Goal: Task Accomplishment & Management: Use online tool/utility

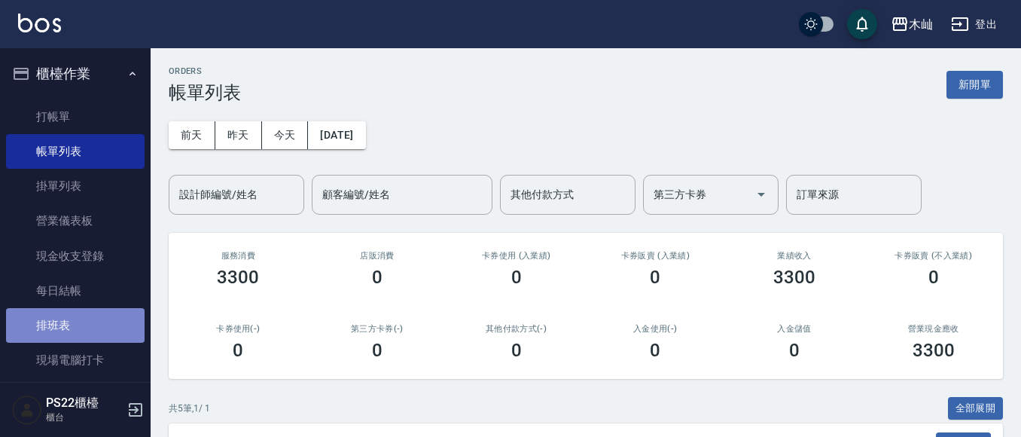
click at [91, 310] on link "排班表" at bounding box center [75, 325] width 139 height 35
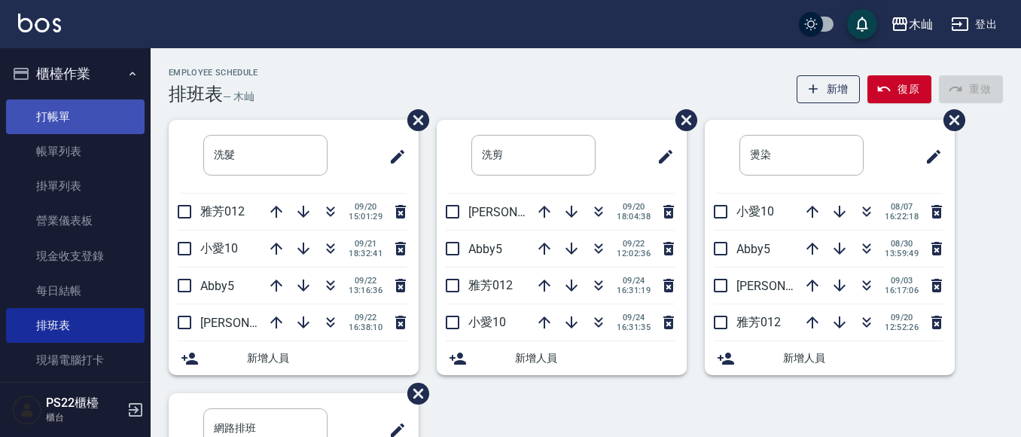
click at [71, 113] on link "打帳單" at bounding box center [75, 116] width 139 height 35
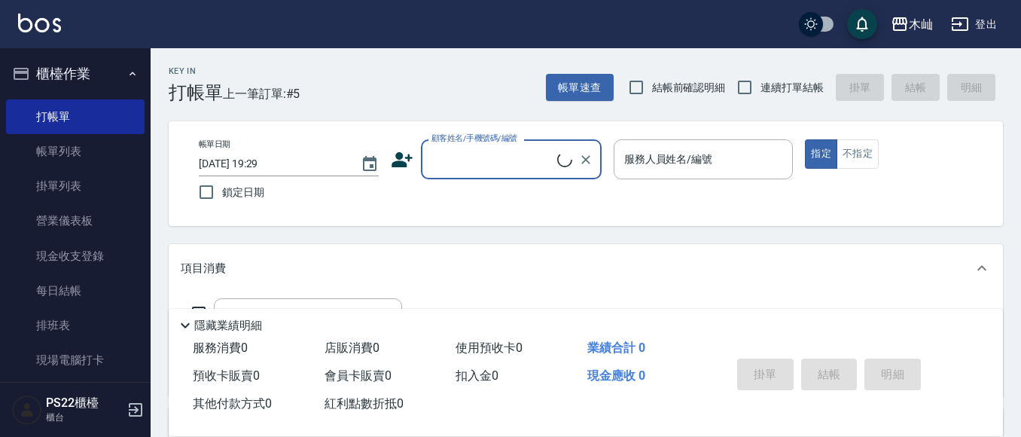
click at [507, 160] on input "顧客姓名/手機號碼/編號" at bounding box center [492, 159] width 129 height 26
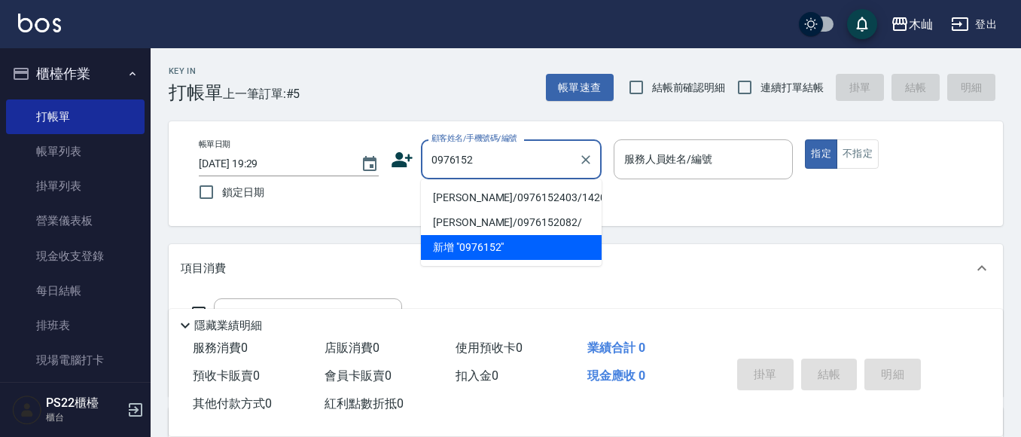
click at [495, 198] on li "[PERSON_NAME]/0976152403/1420" at bounding box center [511, 197] width 181 height 25
type input "[PERSON_NAME]/0976152403/1420"
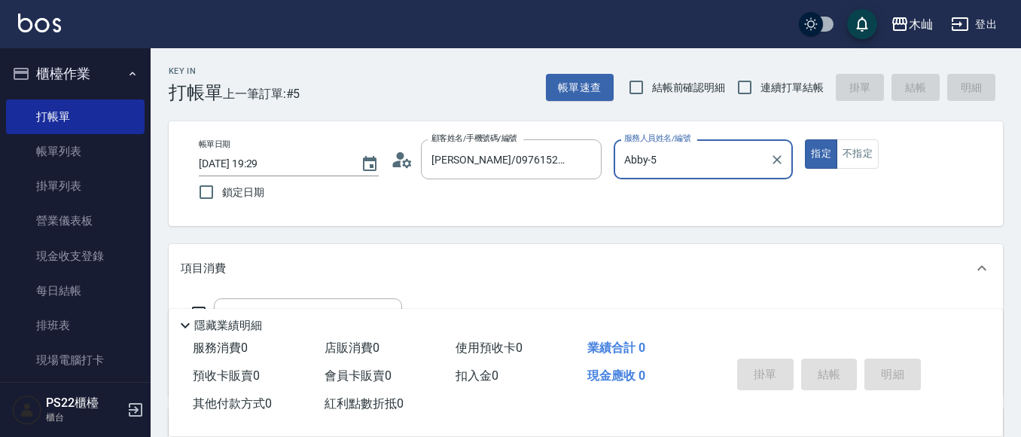
type input "Abby-5"
click at [690, 157] on input "Abby-5" at bounding box center [692, 159] width 144 height 26
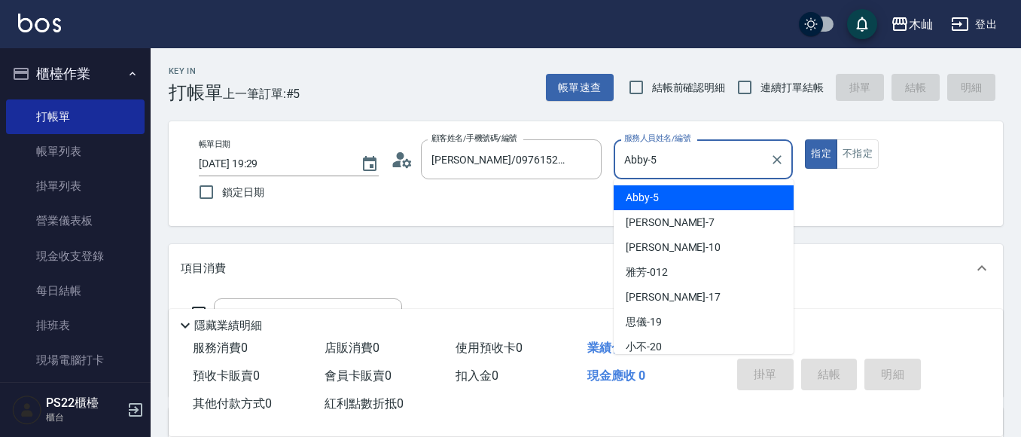
click at [673, 198] on div "Abby -5" at bounding box center [704, 197] width 180 height 25
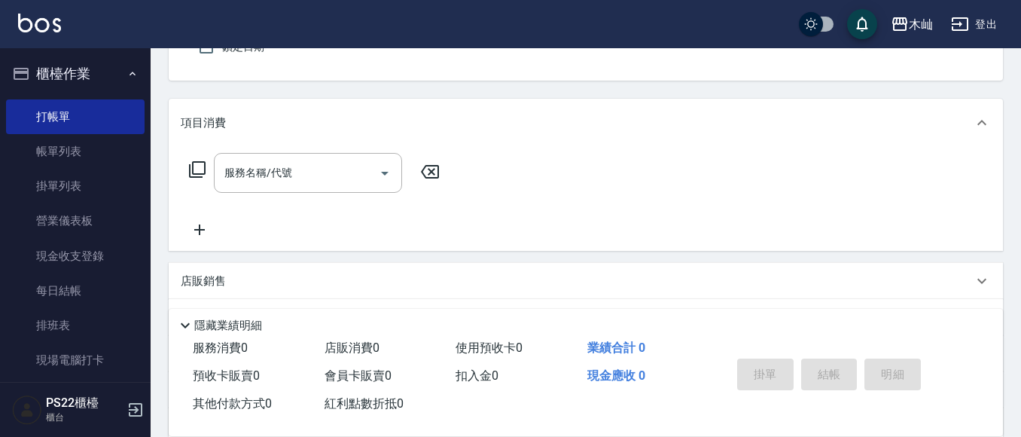
scroll to position [151, 0]
click at [329, 169] on input "服務名稱/代號" at bounding box center [297, 167] width 152 height 26
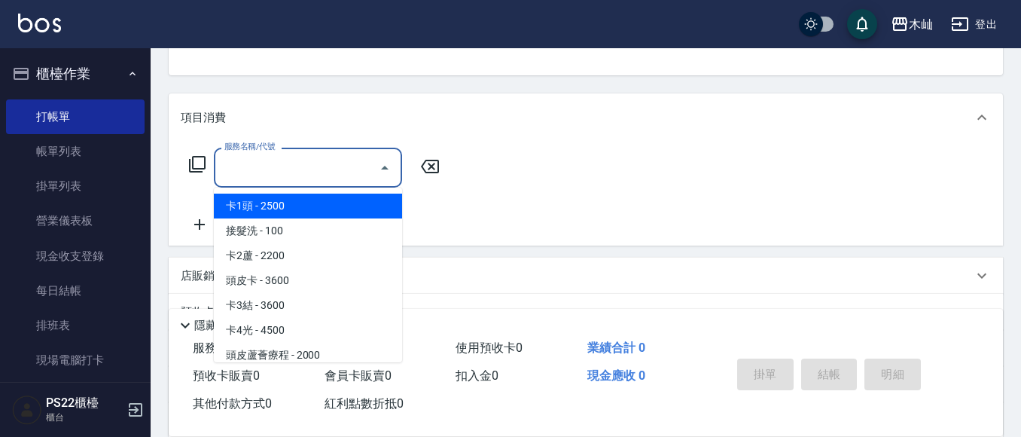
type input "1"
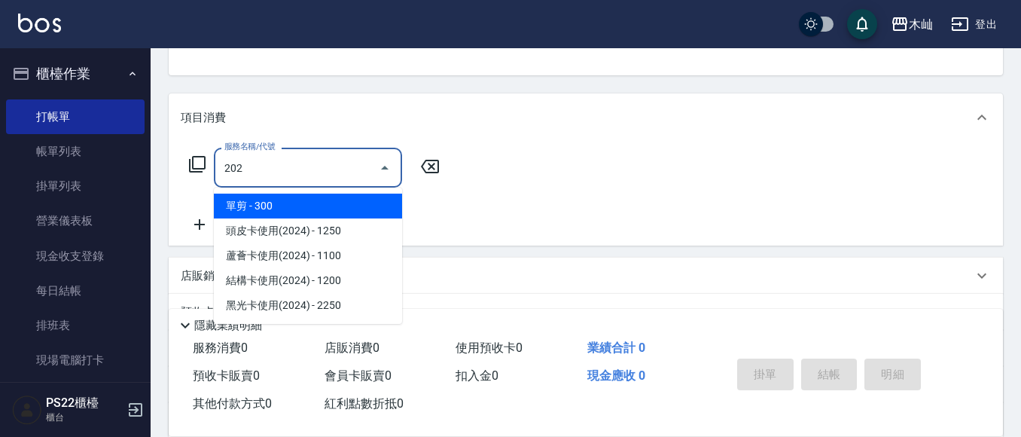
type input "單剪(202)"
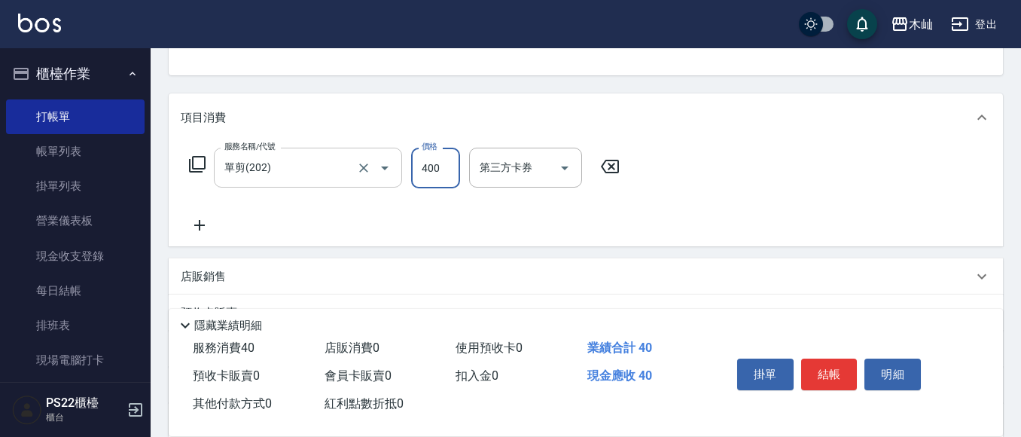
type input "400"
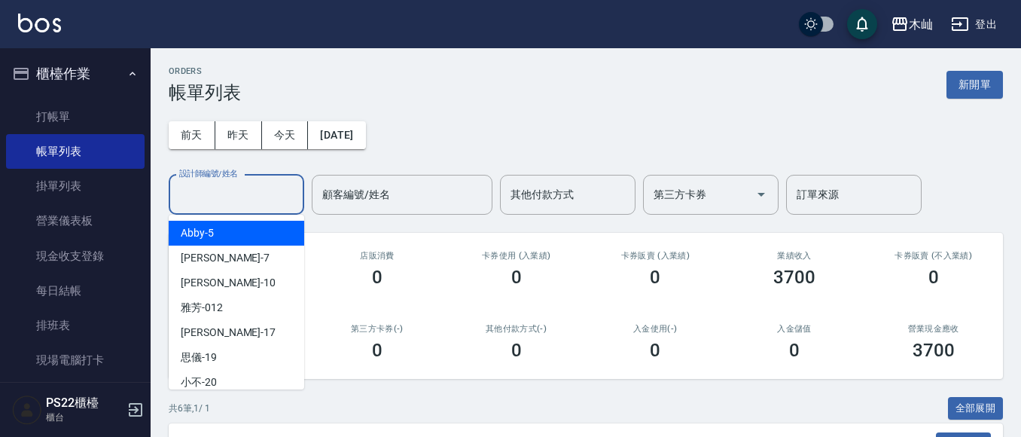
click at [219, 191] on input "設計師編號/姓名" at bounding box center [236, 194] width 122 height 26
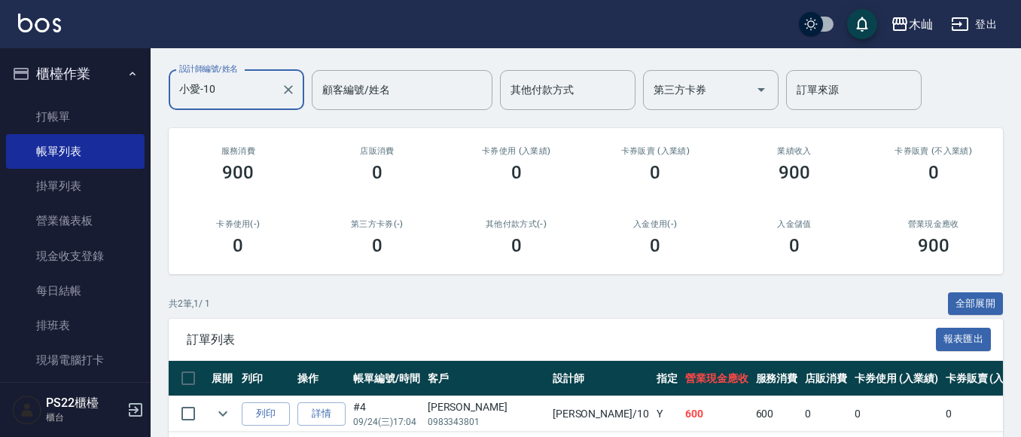
scroll to position [208, 0]
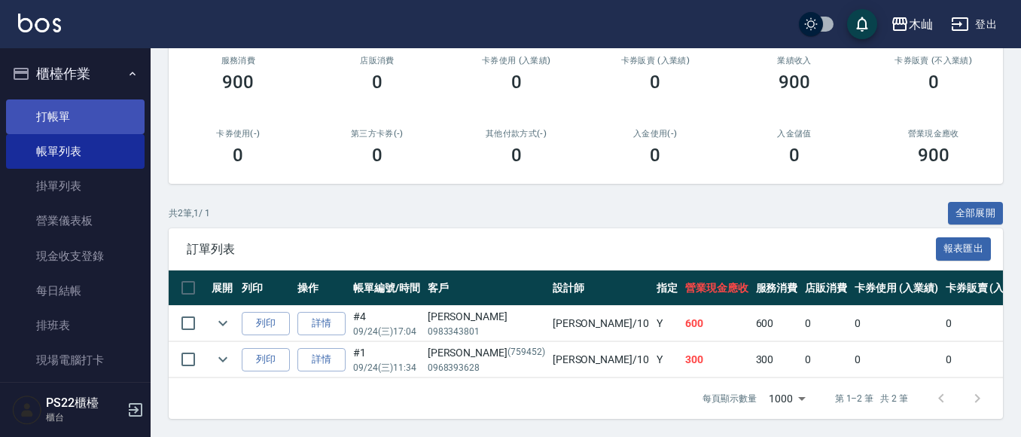
type input "小愛-10"
click at [38, 119] on link "打帳單" at bounding box center [75, 116] width 139 height 35
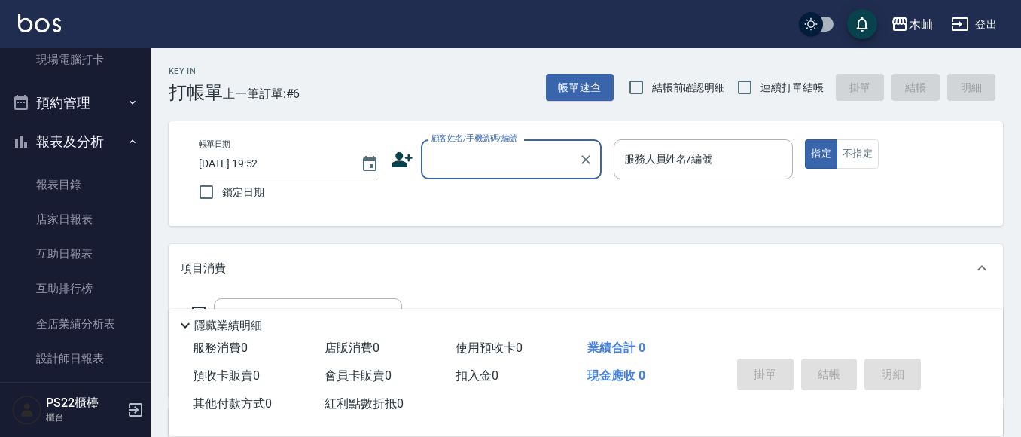
scroll to position [301, 0]
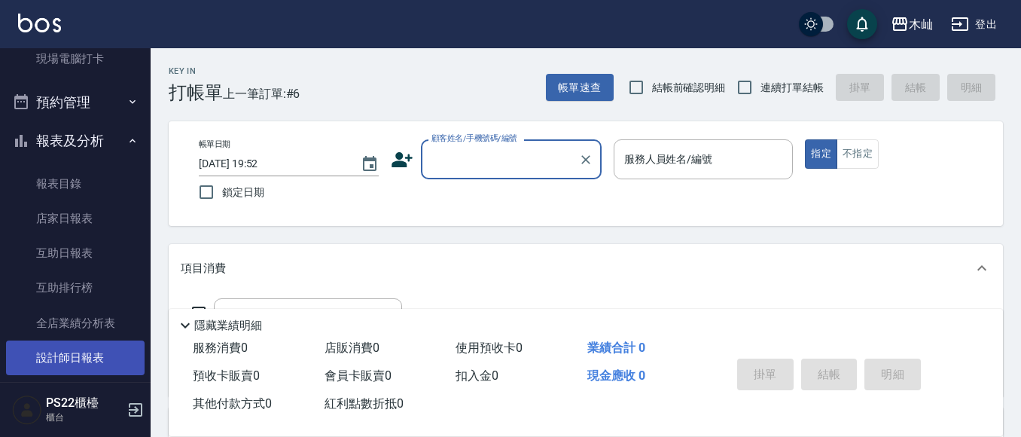
click at [56, 346] on link "設計師日報表" at bounding box center [75, 357] width 139 height 35
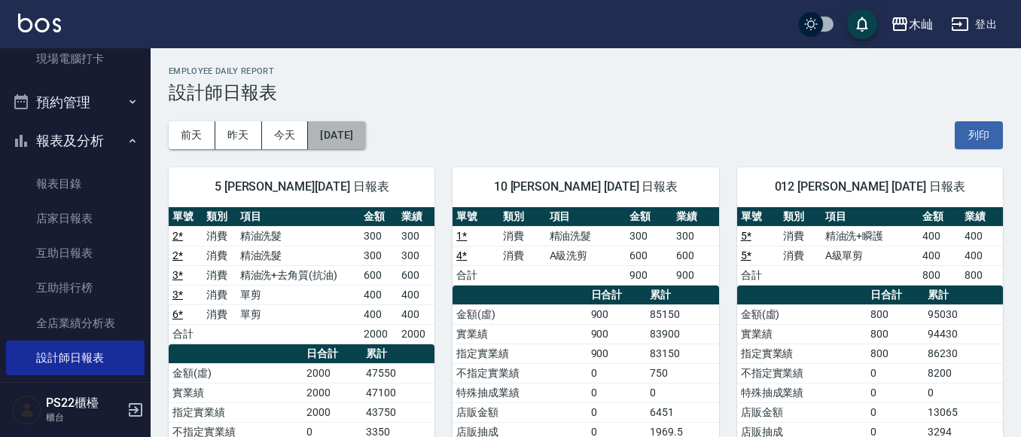
click at [337, 141] on button "[DATE]" at bounding box center [336, 135] width 57 height 28
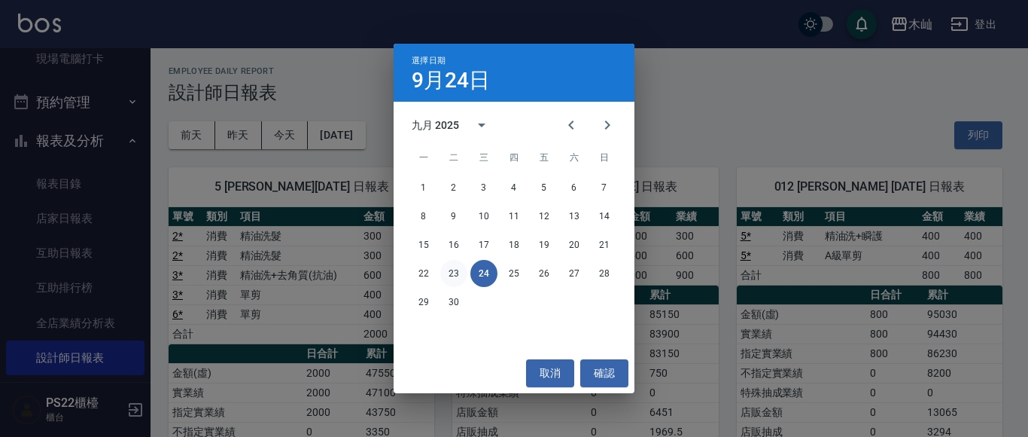
click at [443, 273] on button "23" at bounding box center [453, 273] width 27 height 27
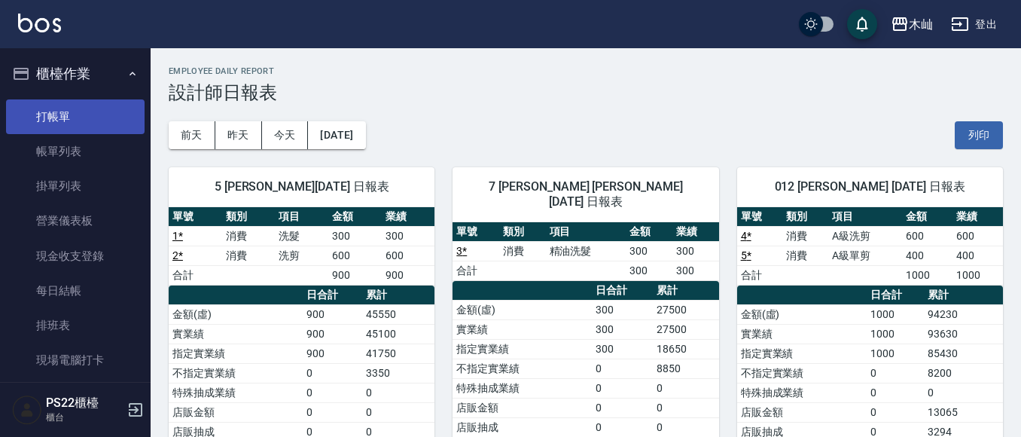
click at [117, 110] on link "打帳單" at bounding box center [75, 116] width 139 height 35
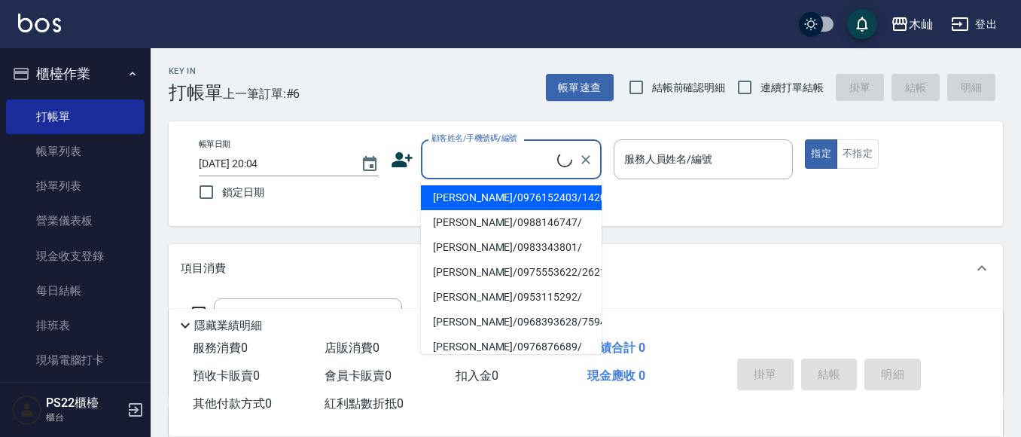
click at [470, 161] on input "顧客姓名/手機號碼/編號" at bounding box center [492, 159] width 129 height 26
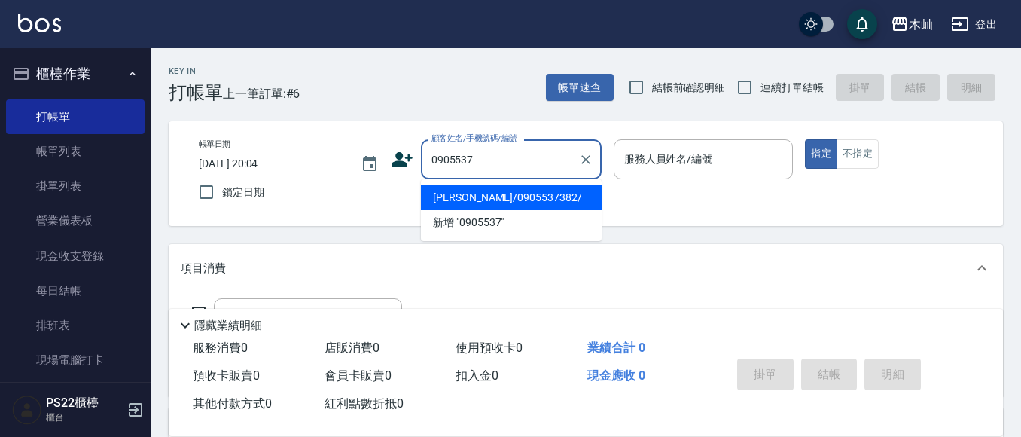
click at [516, 192] on li "[PERSON_NAME]/0905537382/" at bounding box center [511, 197] width 181 height 25
type input "[PERSON_NAME]/0905537382/"
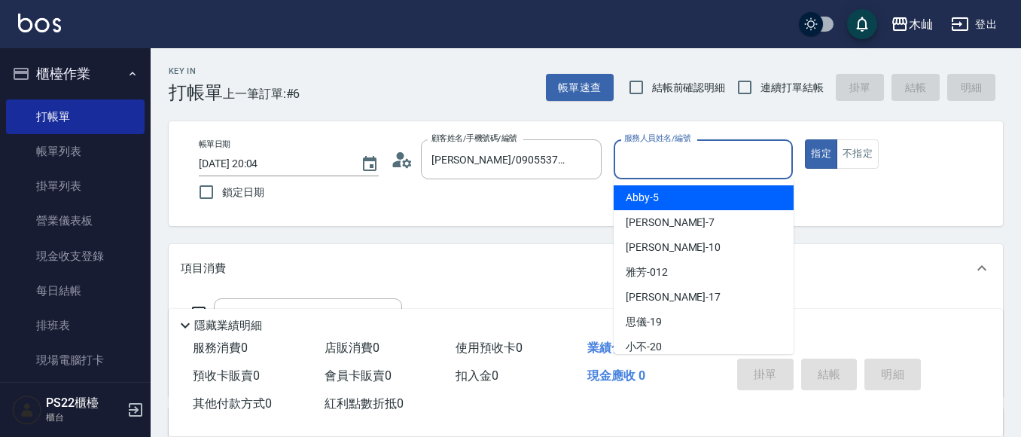
click at [662, 154] on input "服務人員姓名/編號" at bounding box center [703, 159] width 166 height 26
click at [655, 197] on span "Abby -5" at bounding box center [642, 198] width 33 height 16
type input "Abby-5"
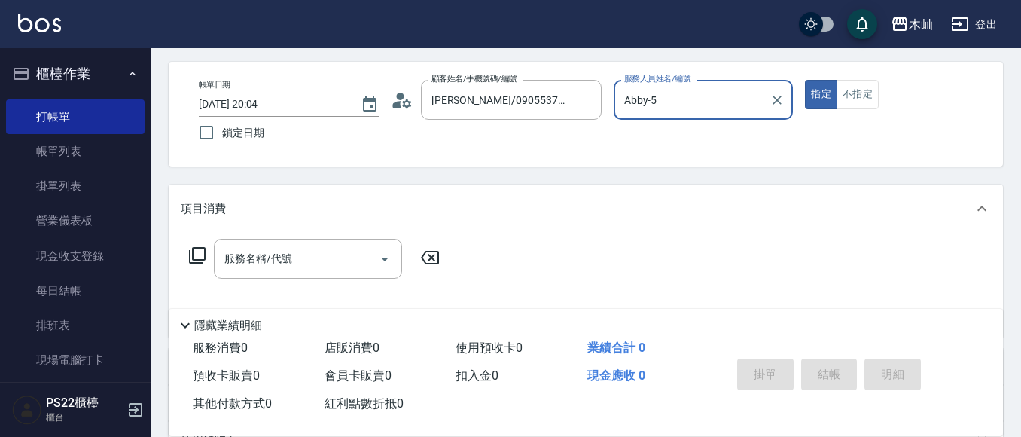
scroll to position [151, 0]
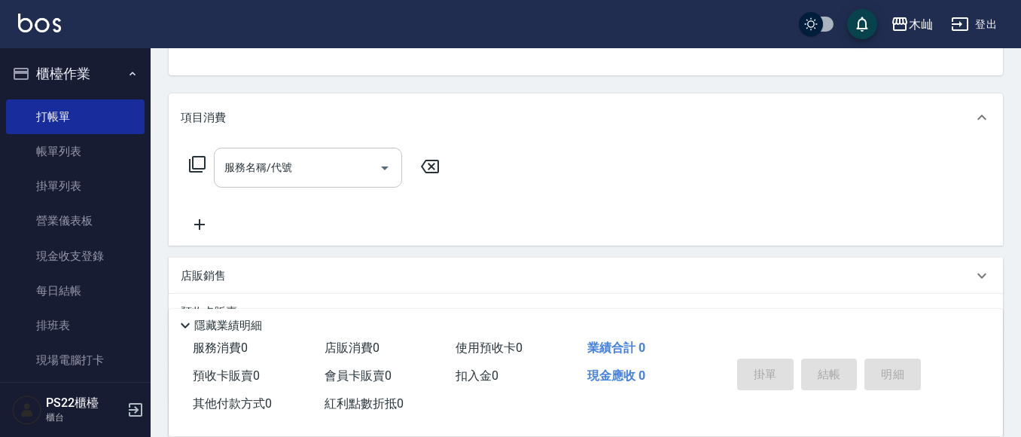
click at [332, 181] on input "服務名稱/代號" at bounding box center [297, 167] width 152 height 26
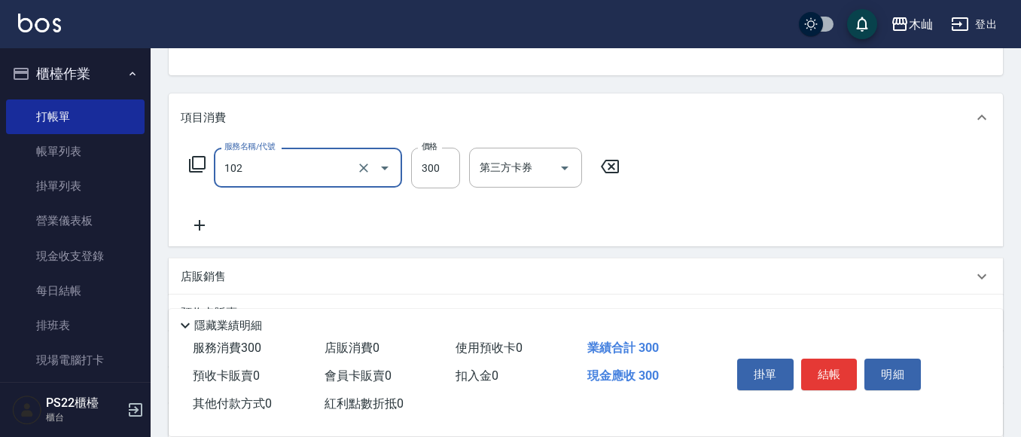
type input "精油洗髮(102)"
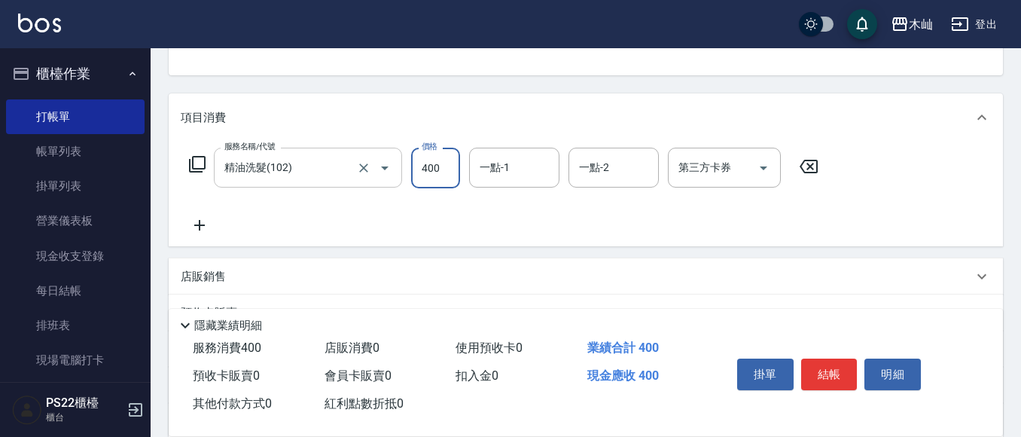
type input "400"
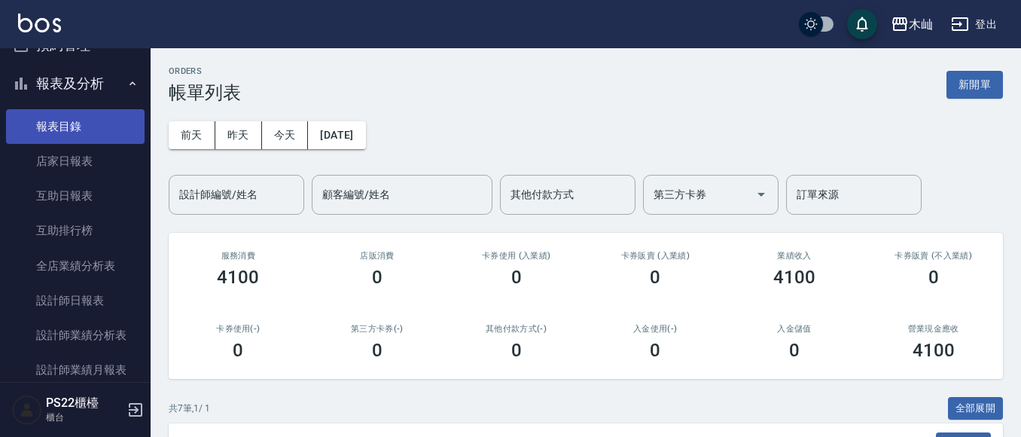
scroll to position [376, 0]
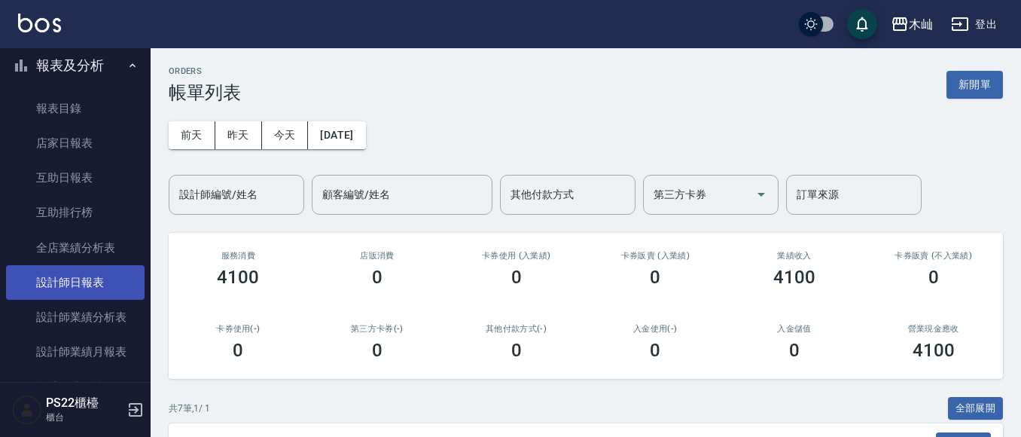
click at [82, 276] on link "設計師日報表" at bounding box center [75, 282] width 139 height 35
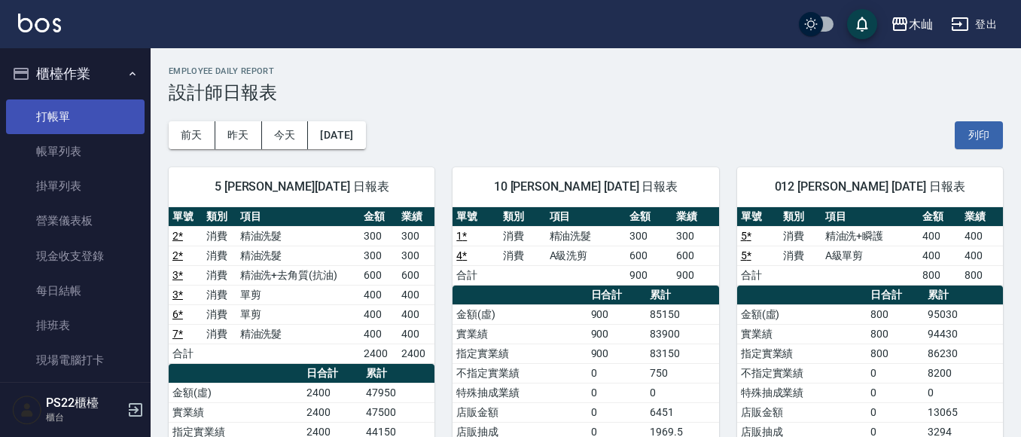
click at [91, 123] on link "打帳單" at bounding box center [75, 116] width 139 height 35
